Goal: Obtain resource: Obtain resource

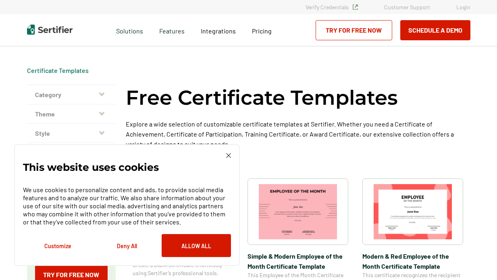
click at [101, 96] on icon "button" at bounding box center [101, 94] width 5 height 6
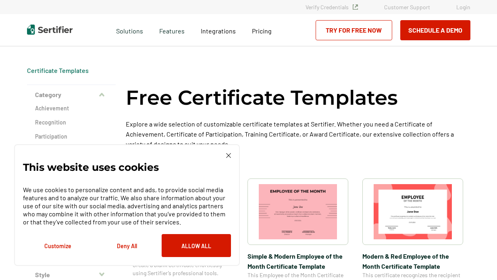
click at [232, 155] on div "This website uses cookies We use cookies to personalize content and ads, to pro…" at bounding box center [127, 205] width 226 height 122
click at [229, 154] on img at bounding box center [228, 155] width 5 height 5
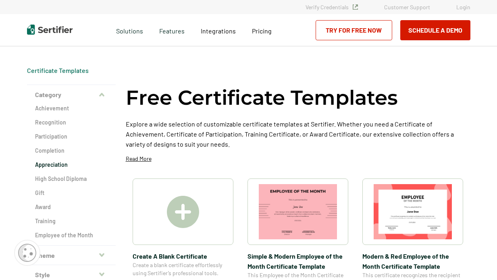
click at [66, 167] on h2 "Appreciation" at bounding box center [71, 165] width 73 height 8
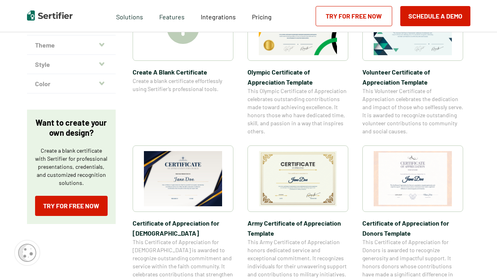
scroll to position [228, 0]
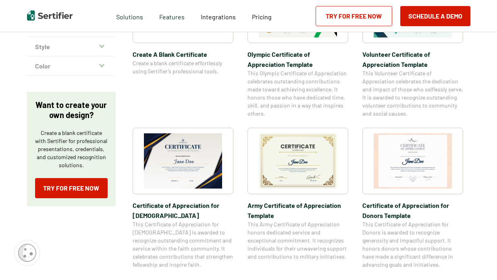
click at [300, 190] on div at bounding box center [298, 161] width 101 height 67
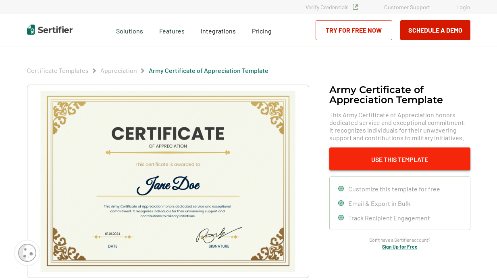
click at [376, 156] on button "Use This Template" at bounding box center [399, 159] width 141 height 23
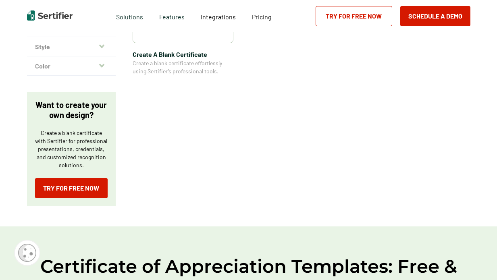
scroll to position [33, 0]
